Goal: Task Accomplishment & Management: Manage account settings

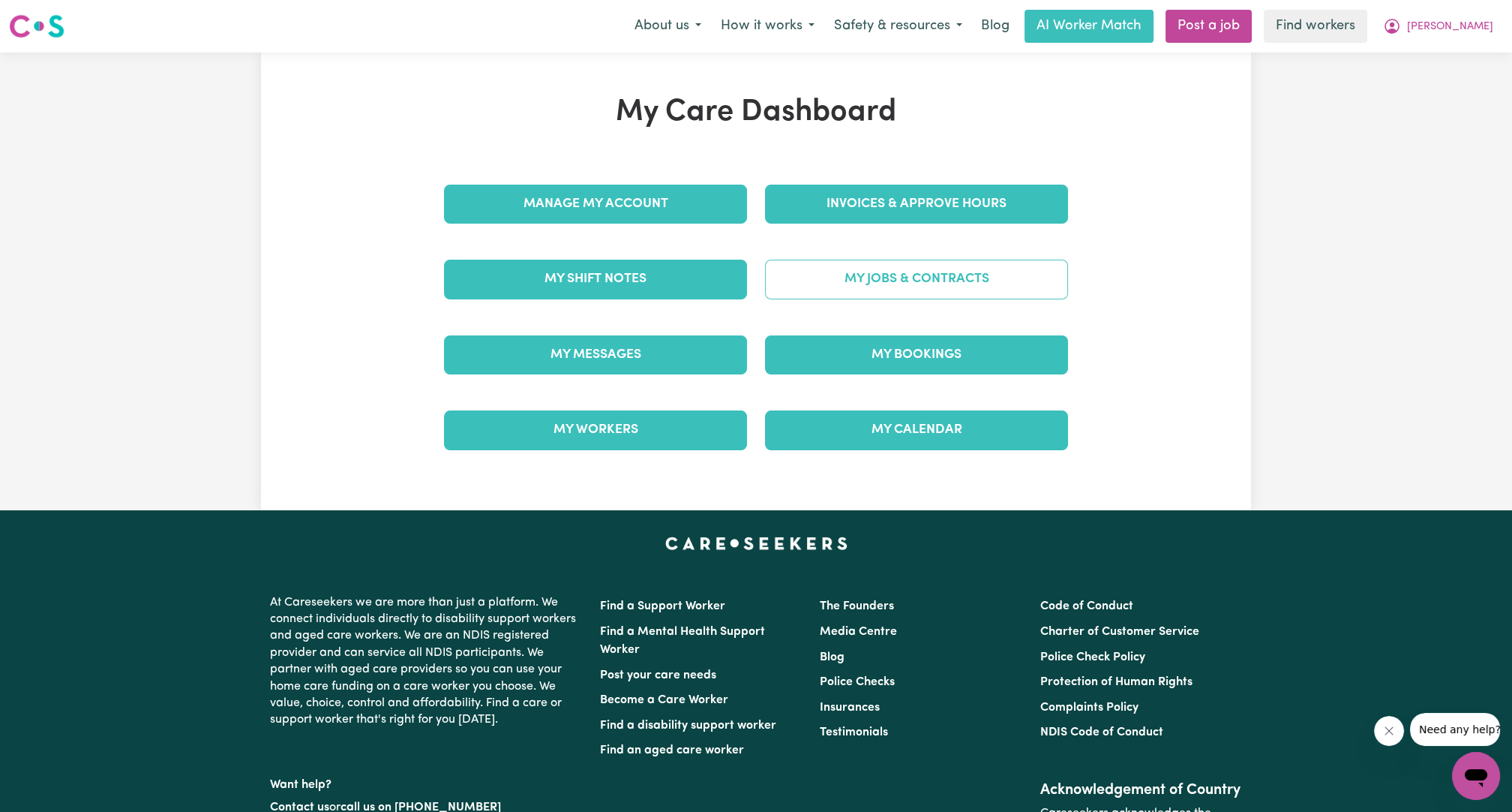
click at [890, 265] on link "My Jobs & Contracts" at bounding box center [916, 279] width 303 height 39
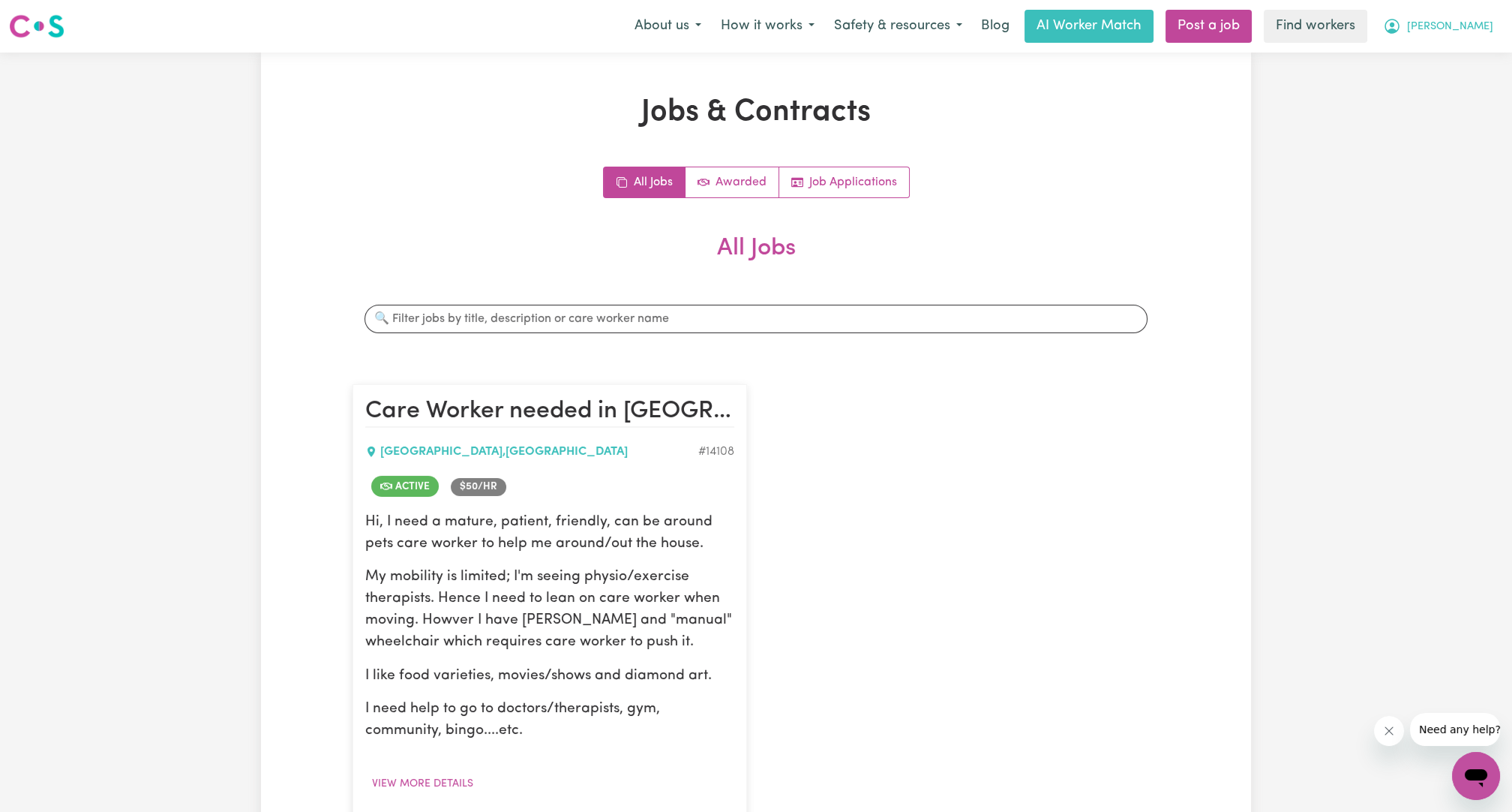
click at [1441, 37] on button "[PERSON_NAME]" at bounding box center [1438, 26] width 130 height 32
click at [1438, 50] on link "My Dashboard" at bounding box center [1442, 58] width 119 height 29
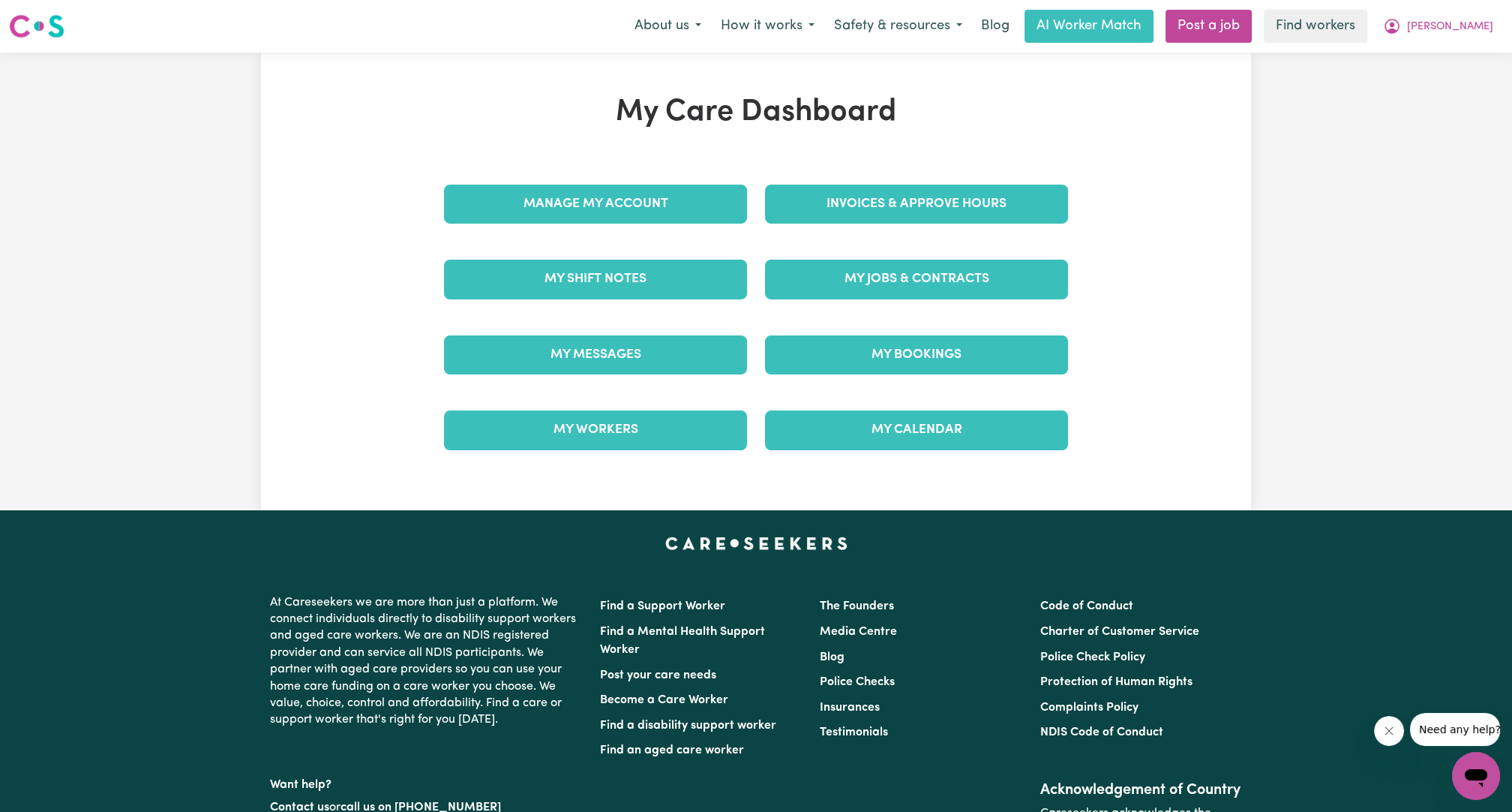
click at [703, 226] on div "Manage My Account" at bounding box center [596, 203] width 321 height 75
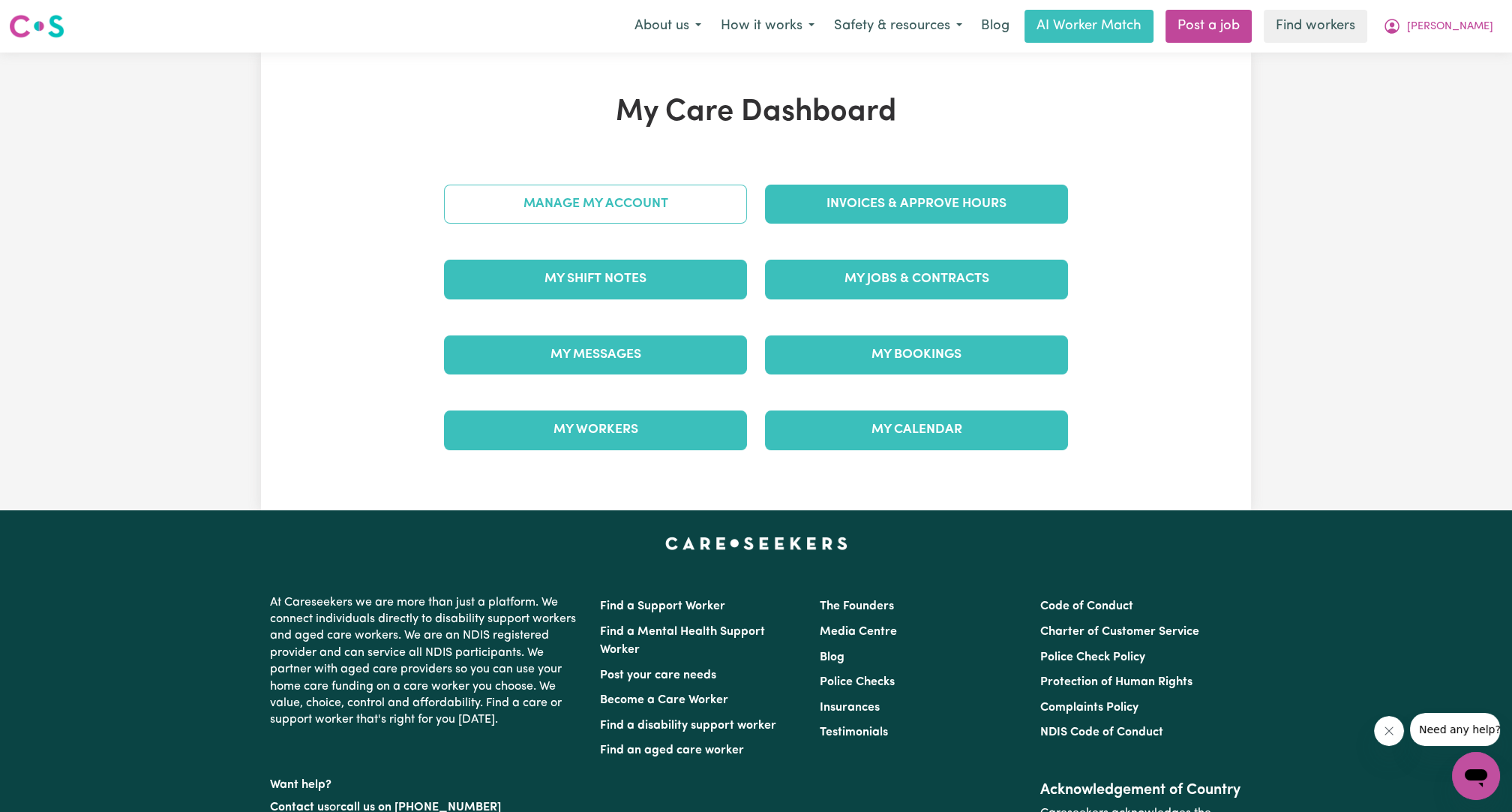
click at [669, 195] on link "Manage My Account" at bounding box center [596, 204] width 303 height 39
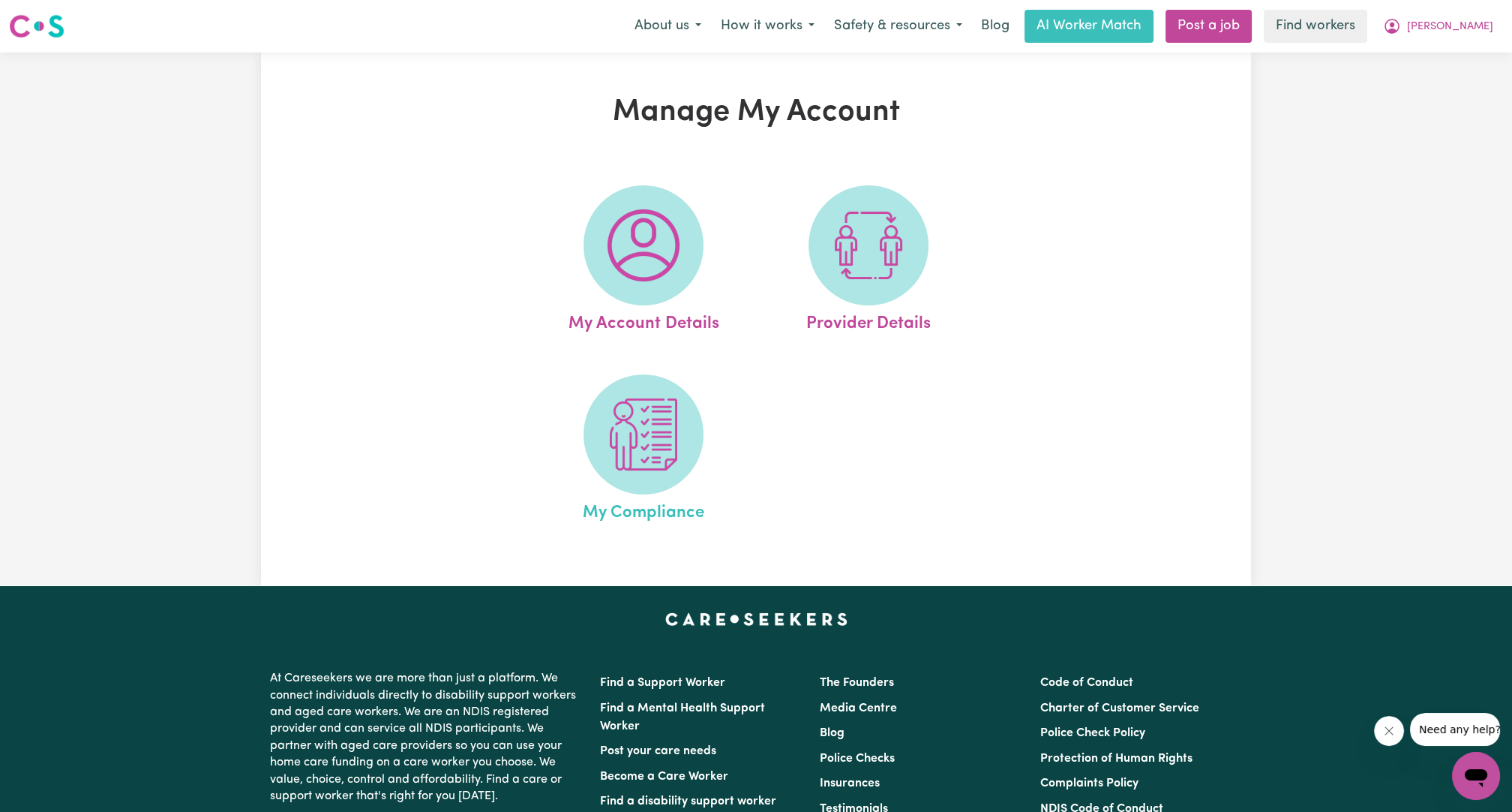
click at [634, 495] on span "My Compliance" at bounding box center [643, 510] width 122 height 32
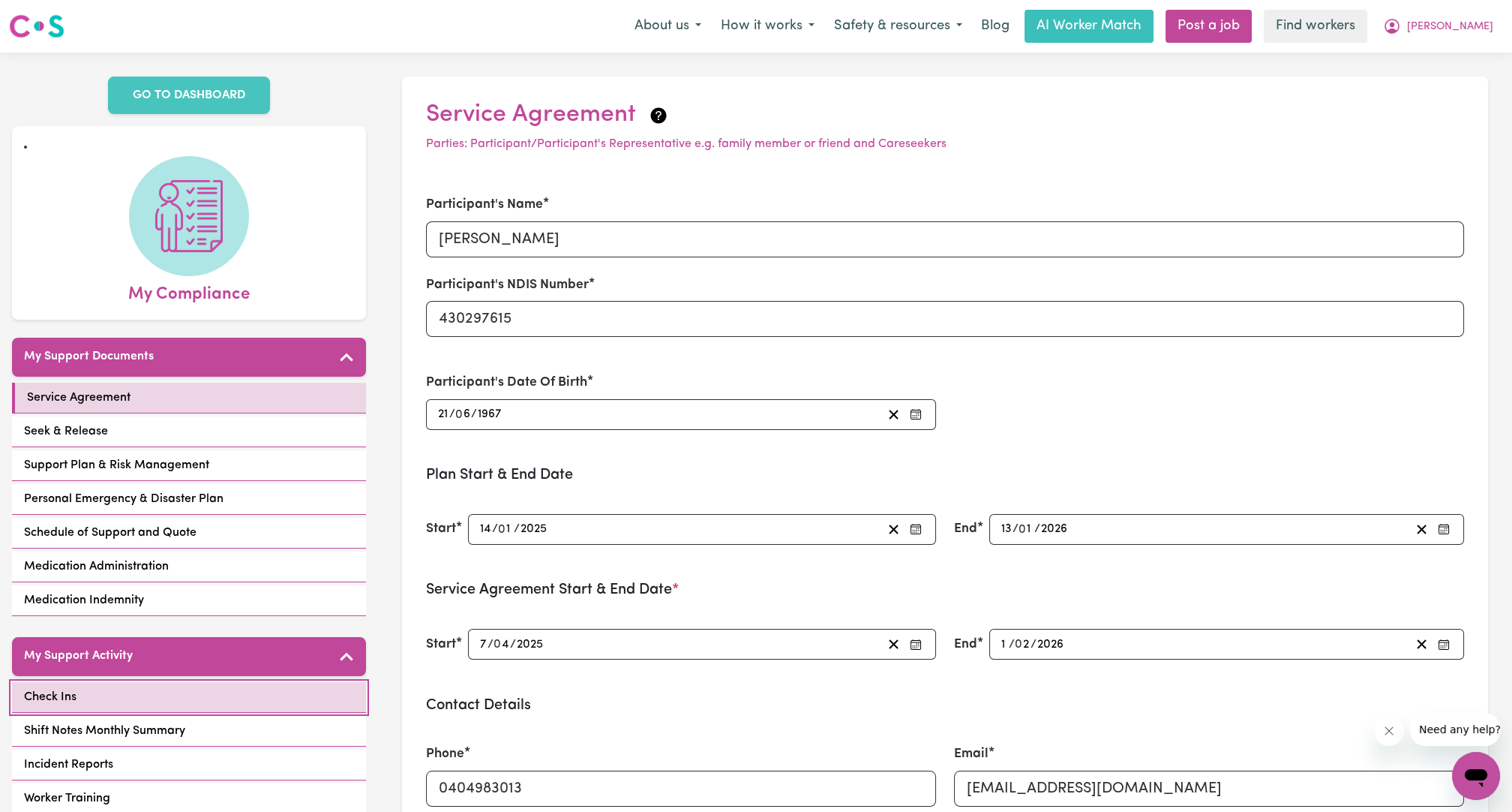
click at [226, 682] on link "Check Ins" at bounding box center [189, 697] width 354 height 31
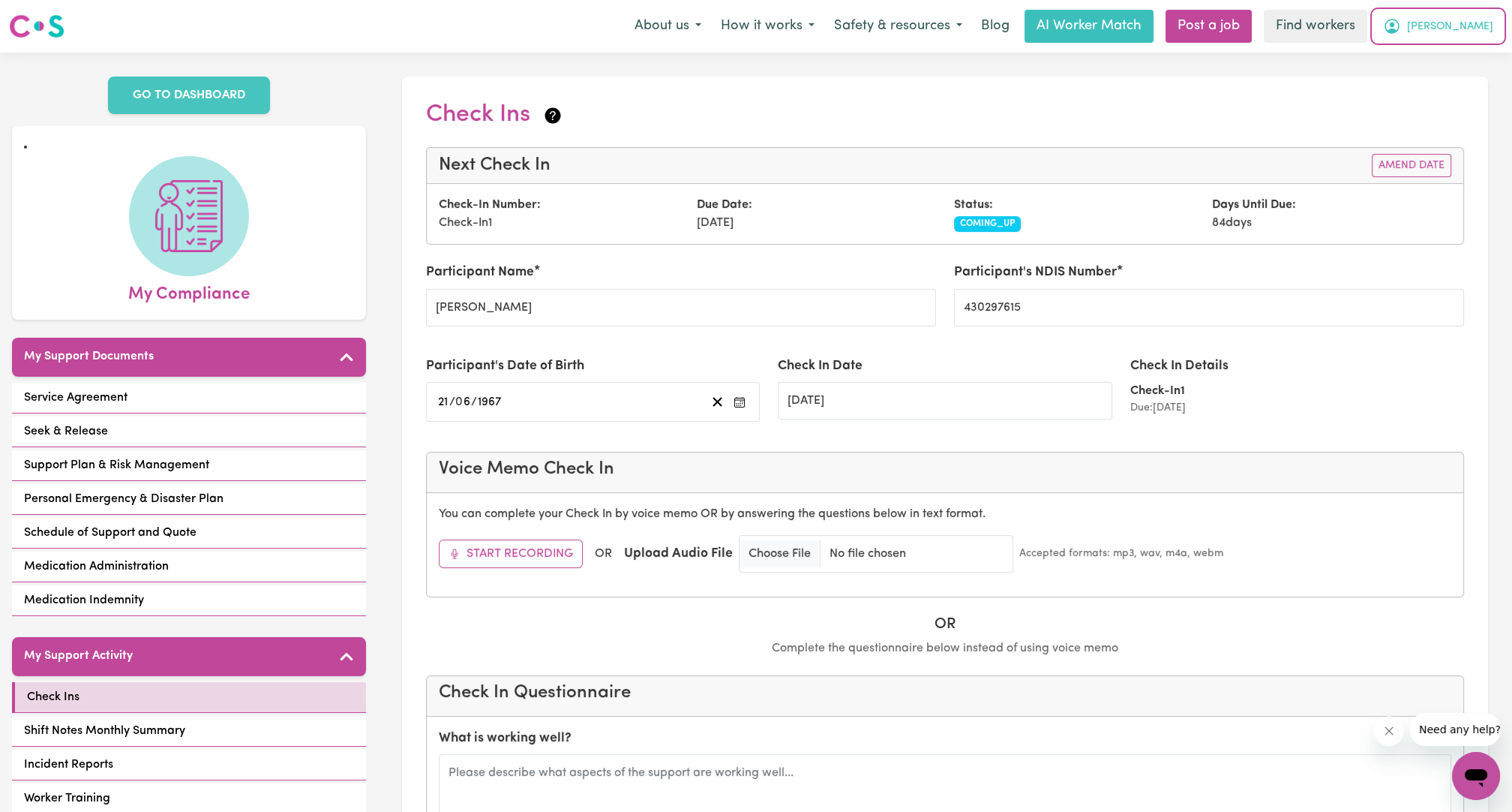
click at [1464, 23] on button "[PERSON_NAME]" at bounding box center [1438, 26] width 130 height 32
click at [1441, 83] on link "Logout" at bounding box center [1442, 86] width 119 height 29
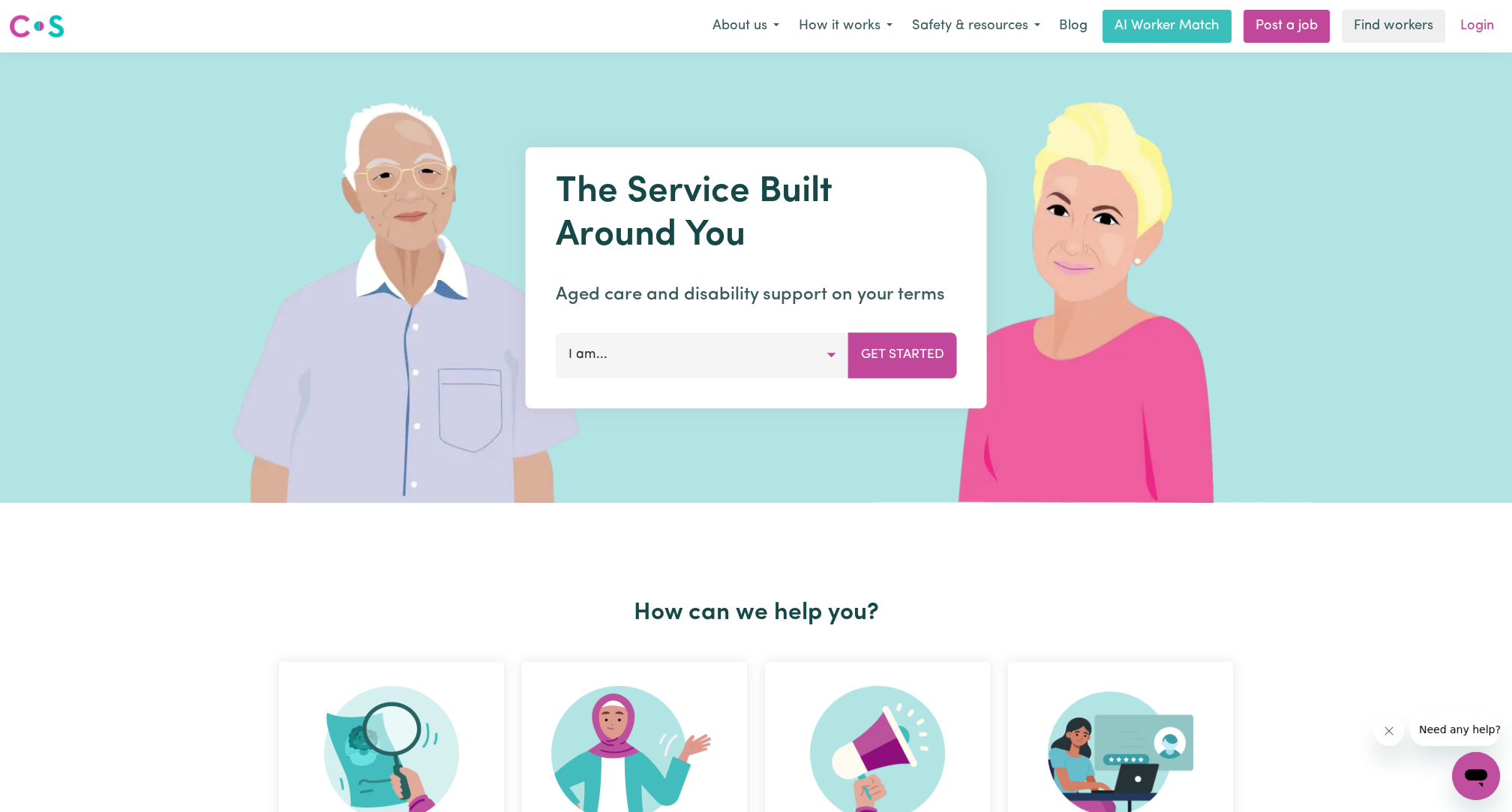
click at [1482, 30] on link "Login" at bounding box center [1477, 27] width 52 height 33
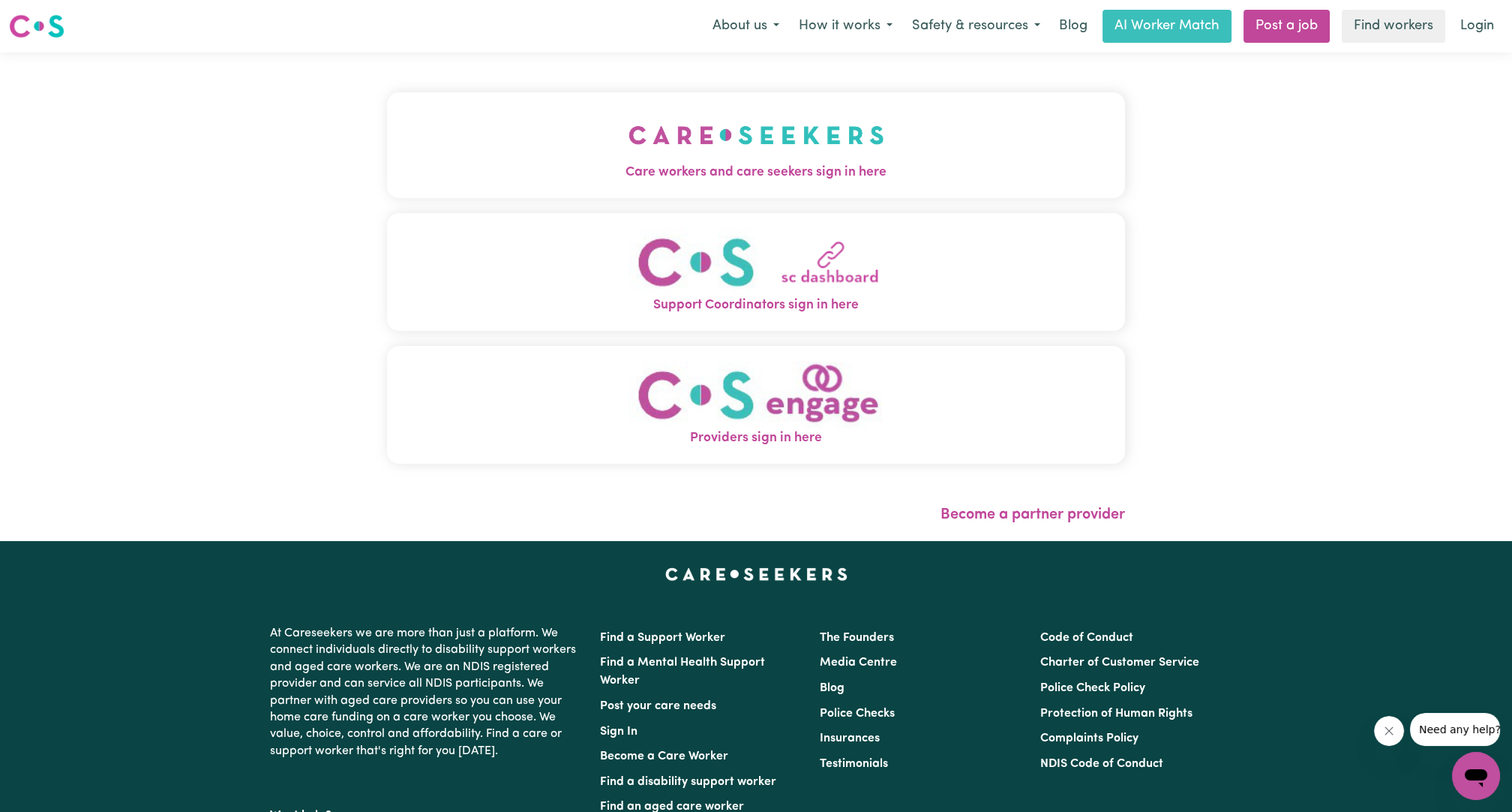
click at [647, 144] on img "Care workers and care seekers sign in here" at bounding box center [756, 135] width 256 height 56
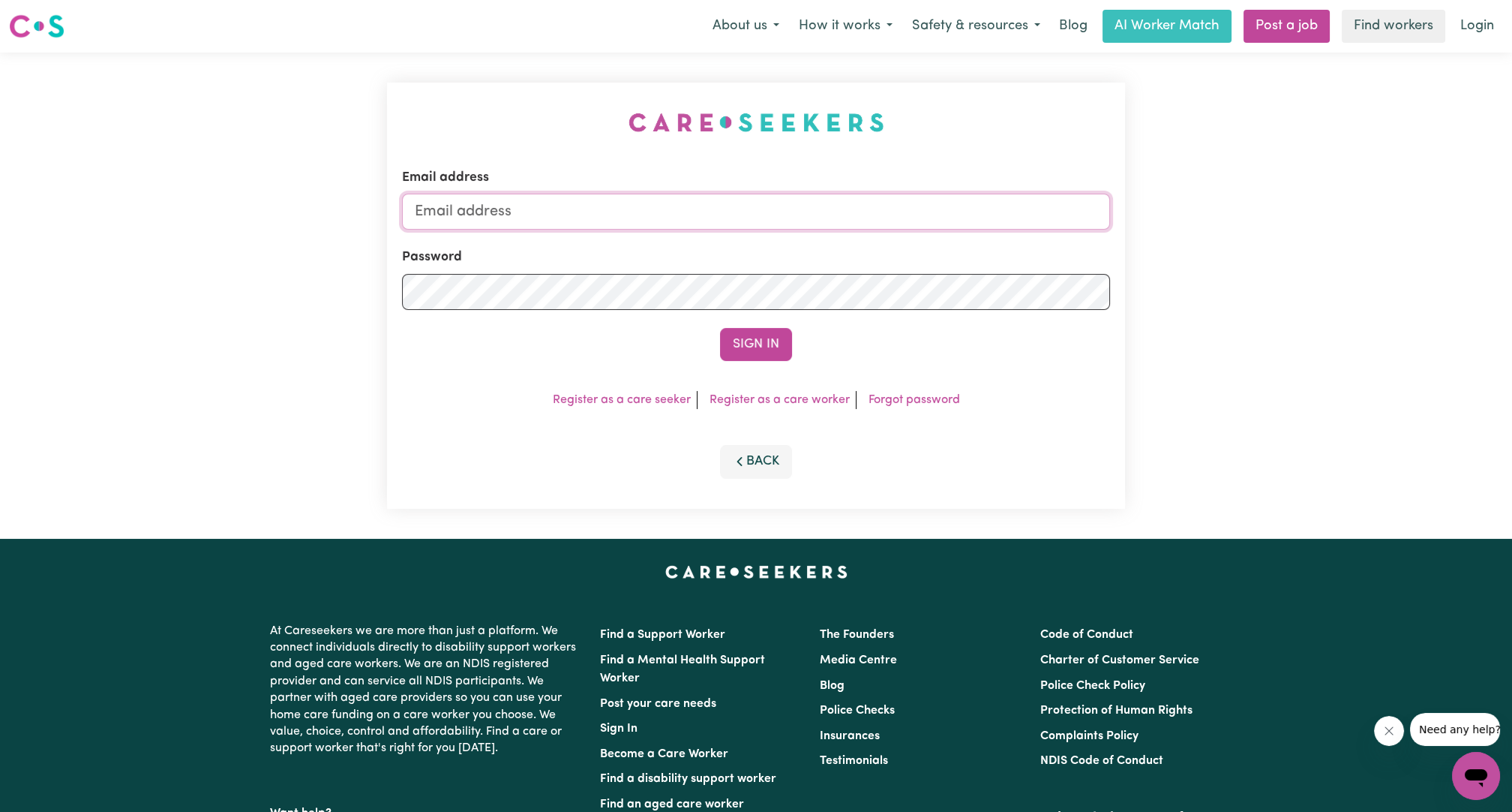
click at [725, 213] on input "Email address" at bounding box center [755, 212] width 708 height 36
click at [724, 210] on input "Email address" at bounding box center [755, 212] width 708 height 36
drag, startPoint x: 493, startPoint y: 217, endPoint x: 769, endPoint y: 198, distance: 276.7
click at [769, 198] on input "[EMAIL_ADDRESS][PERSON_NAME][DOMAIN_NAME]" at bounding box center [755, 212] width 708 height 36
type input "[EMAIL_ADDRESS][DOMAIN_NAME]"
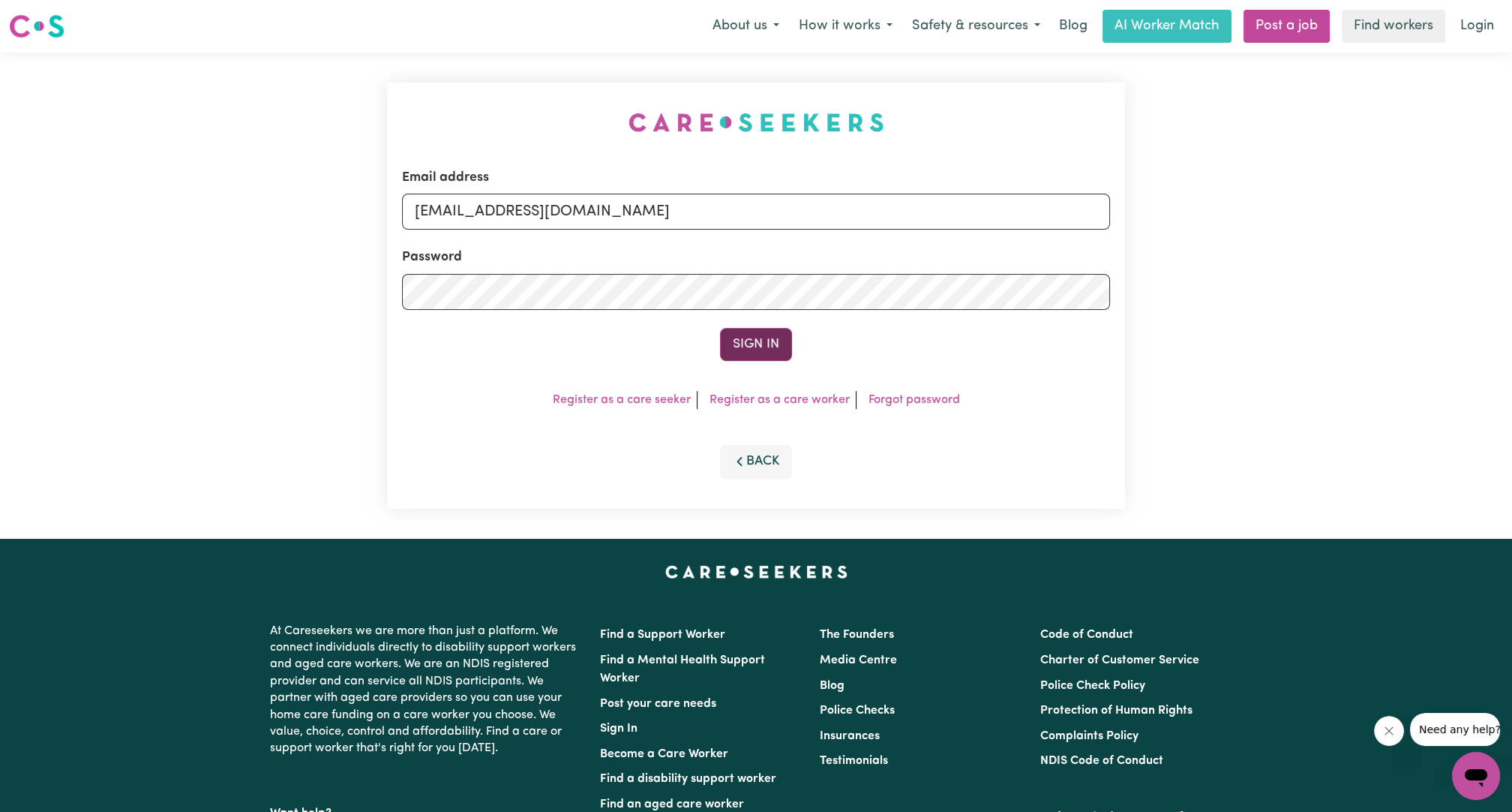
click at [769, 342] on button "Sign In" at bounding box center [756, 344] width 72 height 33
